Goal: Information Seeking & Learning: Learn about a topic

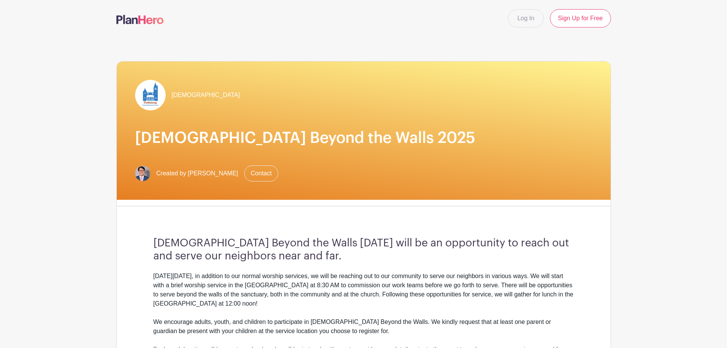
scroll to position [242, 0]
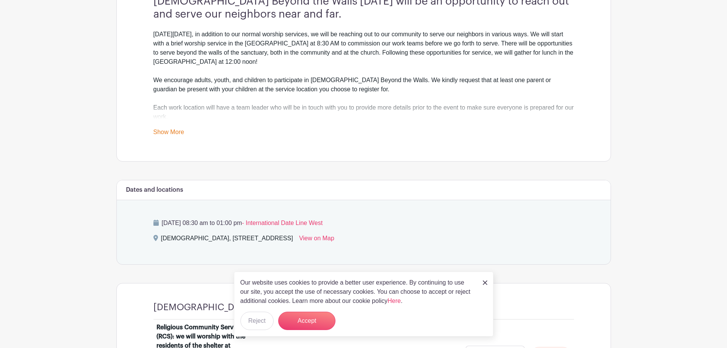
click at [163, 134] on link "Show More" at bounding box center [168, 134] width 31 height 10
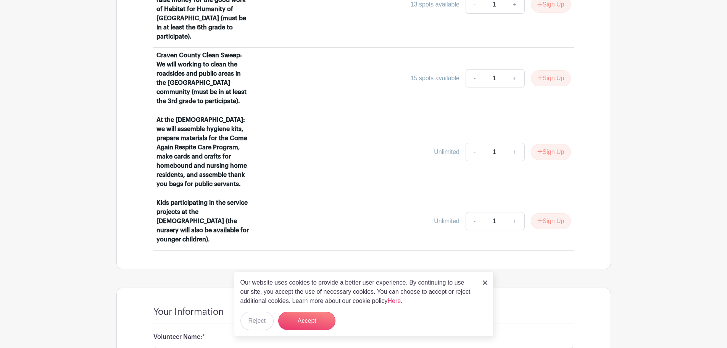
scroll to position [0, 0]
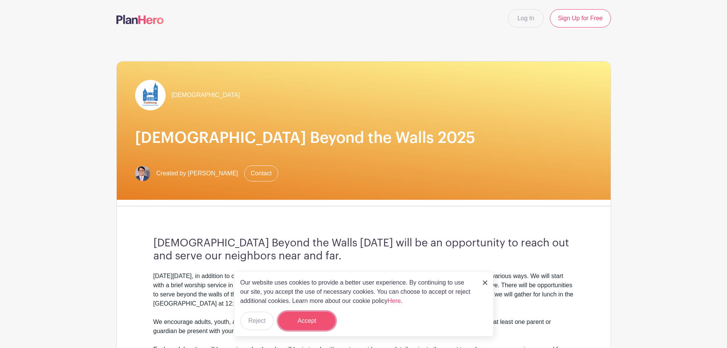
click at [307, 319] on button "Accept" at bounding box center [306, 320] width 57 height 18
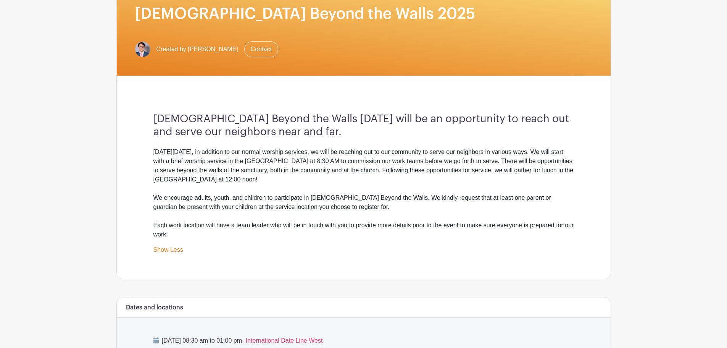
scroll to position [242, 0]
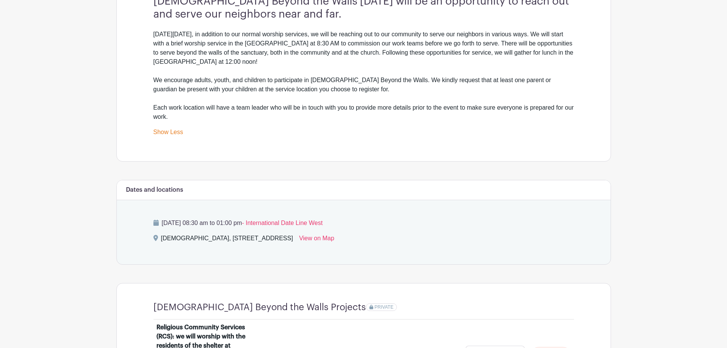
click at [308, 151] on div "[DEMOGRAPHIC_DATA] Beyond the Walls [DATE] will be an opportunity to reach out …" at bounding box center [363, 66] width 457 height 190
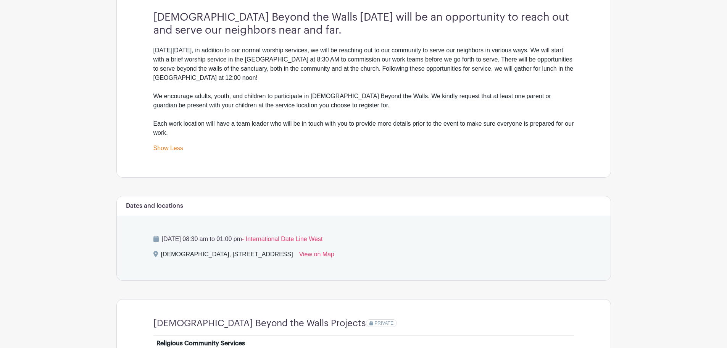
scroll to position [188, 0]
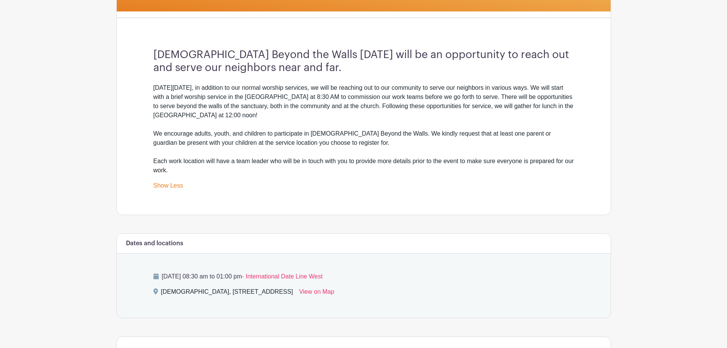
click at [224, 173] on div "[DATE][DATE], in addition to our normal worship services, we will be reaching o…" at bounding box center [363, 129] width 420 height 92
click at [207, 177] on div "On Sunday, October 5, 2025, in addition to our normal worship services, we will…" at bounding box center [363, 136] width 420 height 107
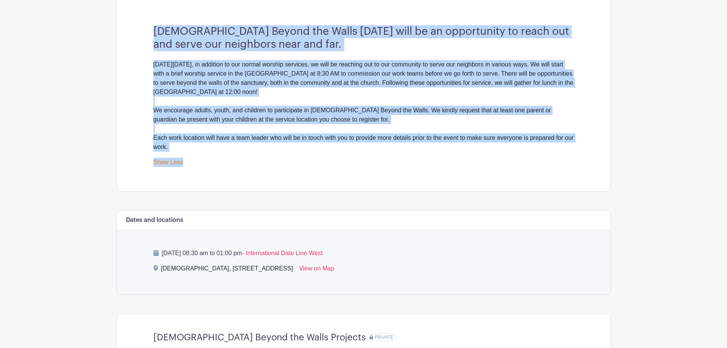
scroll to position [204, 0]
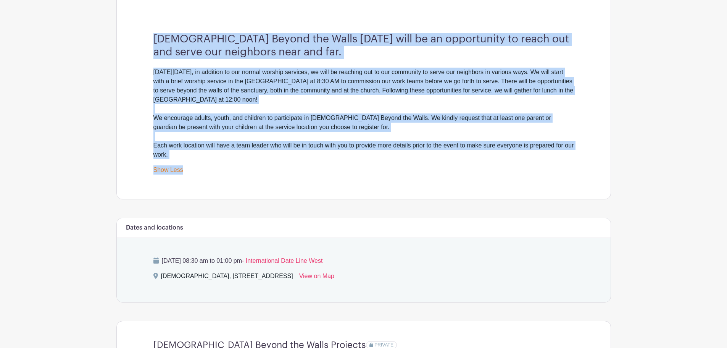
drag, startPoint x: 187, startPoint y: 124, endPoint x: 153, endPoint y: 35, distance: 95.5
click at [153, 35] on div "[DEMOGRAPHIC_DATA] Beyond the Walls [DATE] will be an opportunity to reach out …" at bounding box center [363, 103] width 457 height 190
click at [170, 153] on div "[DATE][DATE], in addition to our normal worship services, we will be reaching o…" at bounding box center [363, 114] width 420 height 92
drag, startPoint x: 174, startPoint y: 155, endPoint x: 150, endPoint y: 44, distance: 113.6
click at [150, 44] on div "[DEMOGRAPHIC_DATA] Beyond the Walls [DATE] will be an opportunity to reach out …" at bounding box center [363, 103] width 457 height 190
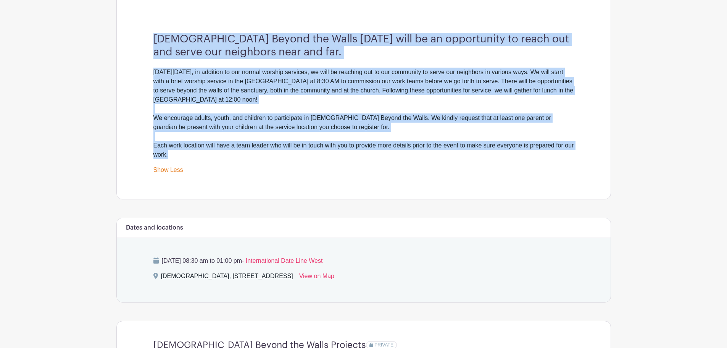
copy div "Church Beyond the Walls Sunday will be an opportunity to reach out and serve ou…"
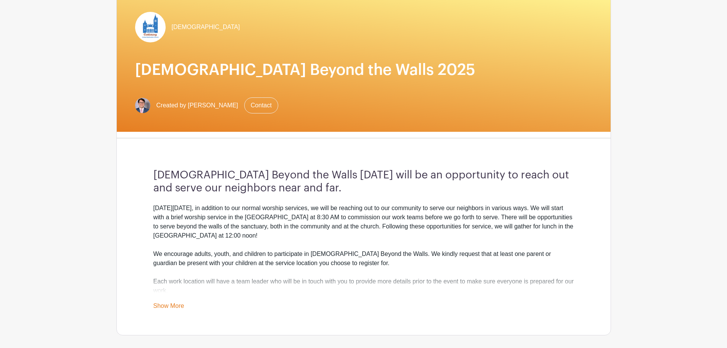
scroll to position [242, 0]
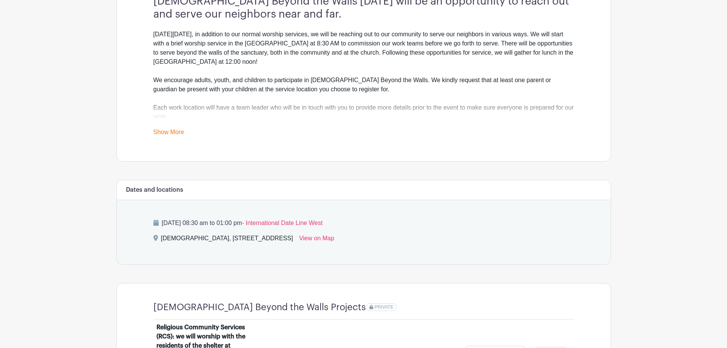
click at [171, 135] on link "Show More" at bounding box center [168, 134] width 31 height 10
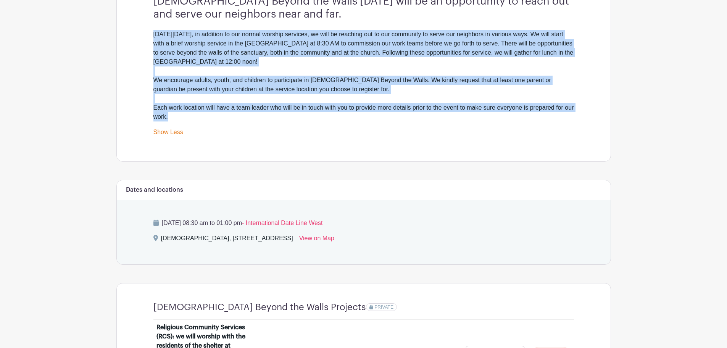
drag, startPoint x: 176, startPoint y: 114, endPoint x: 137, endPoint y: 36, distance: 87.9
click at [137, 36] on div "[DEMOGRAPHIC_DATA] Beyond the Walls [DATE] will be an opportunity to reach out …" at bounding box center [363, 66] width 457 height 190
copy div "[DATE][DATE], in addition to our normal worship services, we will be reaching o…"
